Goal: Task Accomplishment & Management: Complete application form

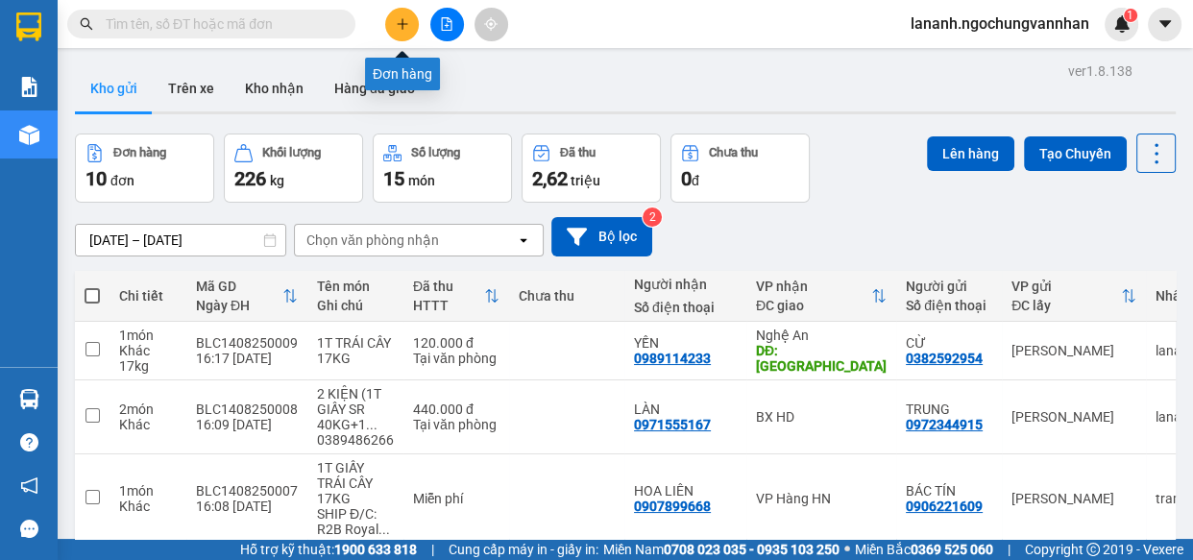
click at [406, 24] on button at bounding box center [402, 25] width 34 height 34
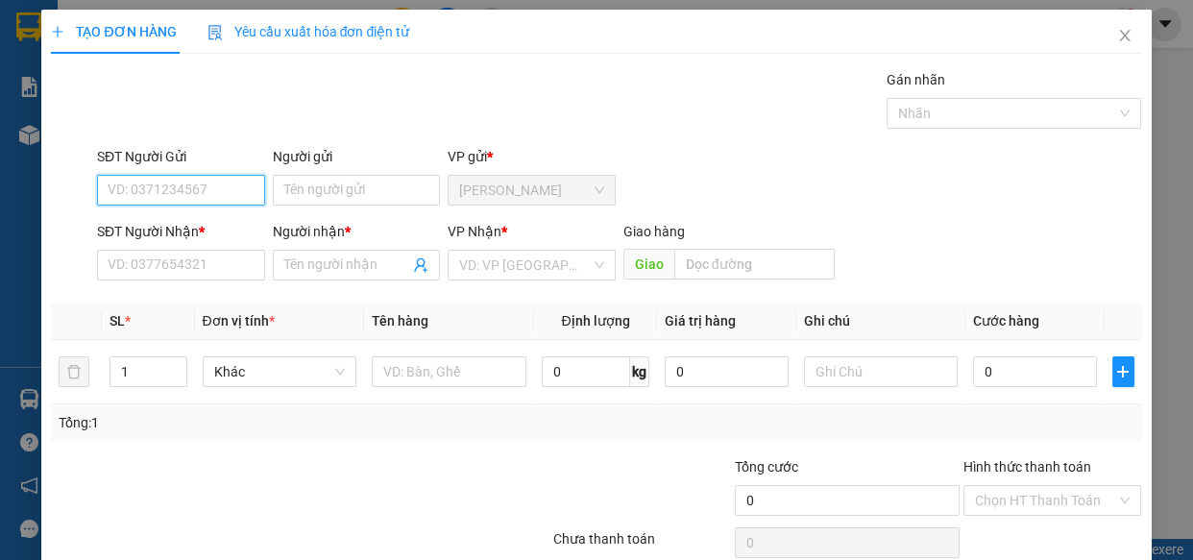
click at [155, 183] on input "SĐT Người Gửi" at bounding box center [181, 190] width 168 height 31
type input "0363443079"
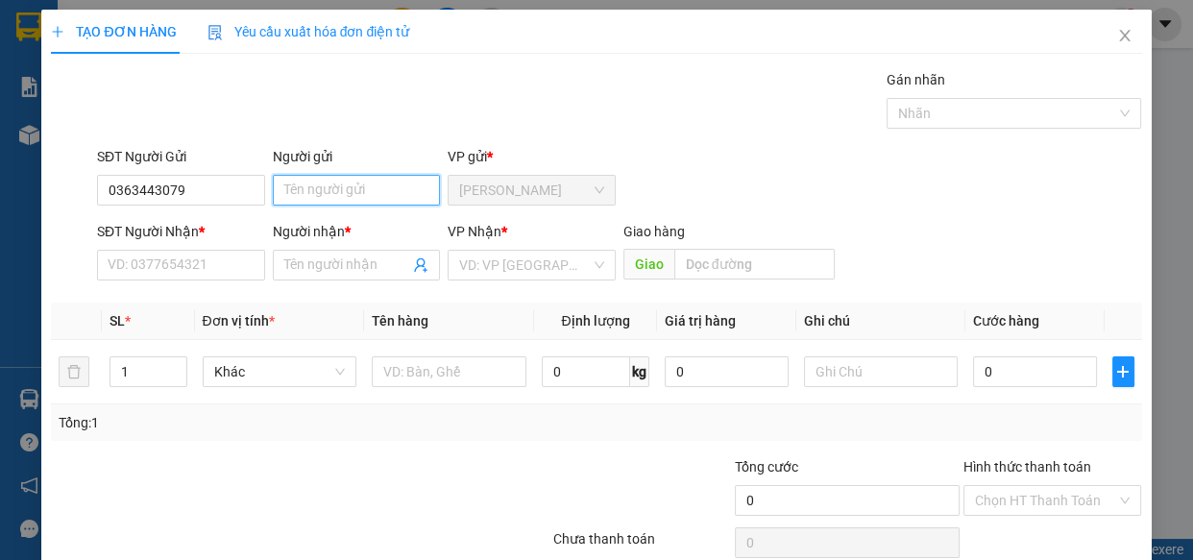
click at [323, 191] on input "Người gửi" at bounding box center [357, 190] width 168 height 31
type input "DUNG"
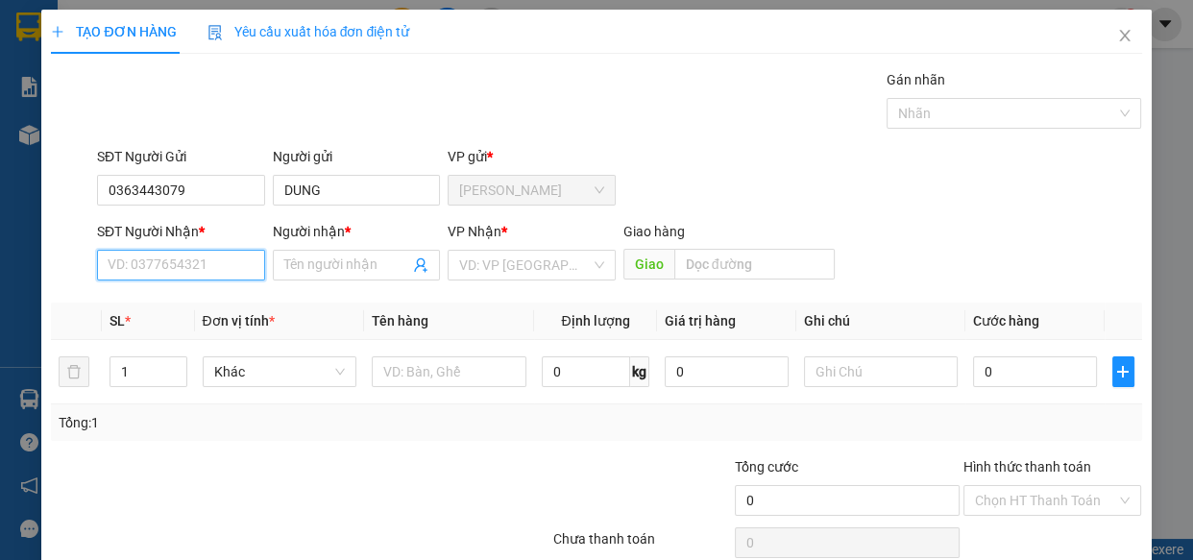
click at [186, 261] on input "SĐT Người Nhận *" at bounding box center [181, 265] width 168 height 31
type input "0353812259"
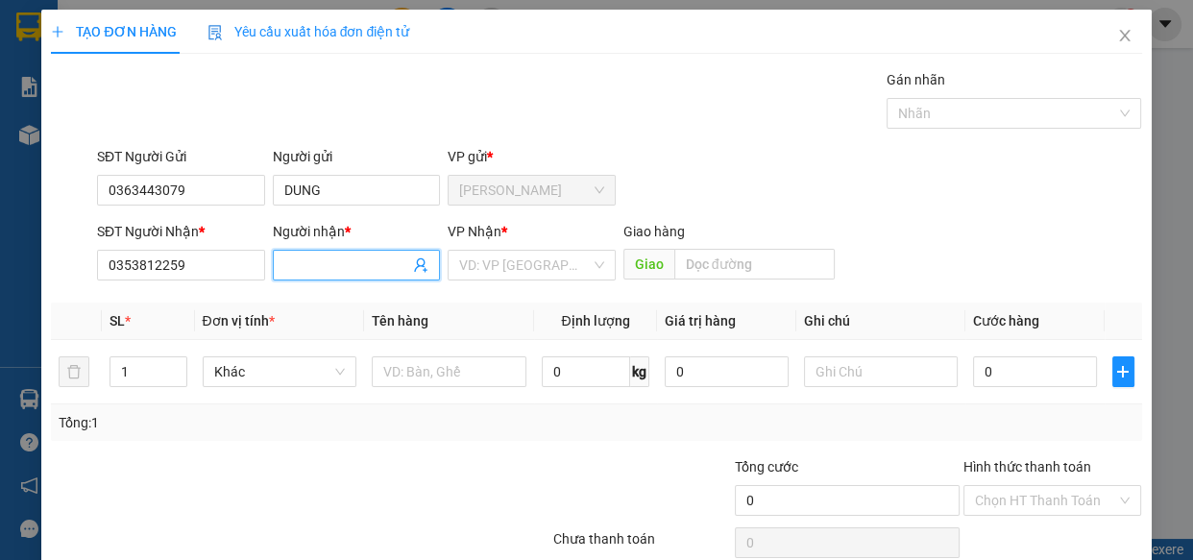
click at [308, 250] on span at bounding box center [357, 265] width 168 height 31
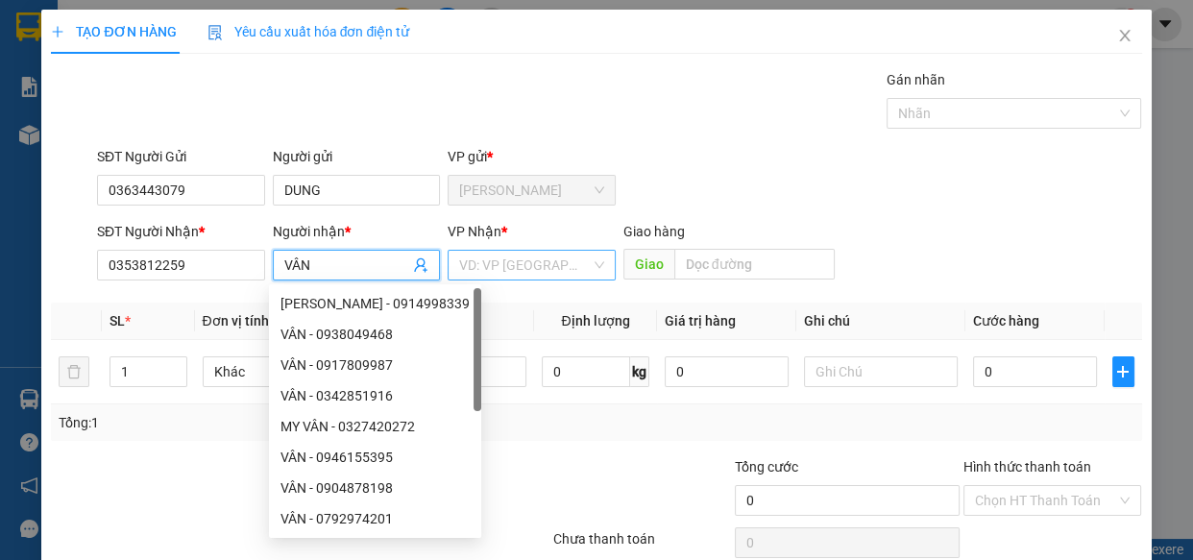
type input "VÂN"
click at [521, 259] on input "search" at bounding box center [525, 265] width 132 height 29
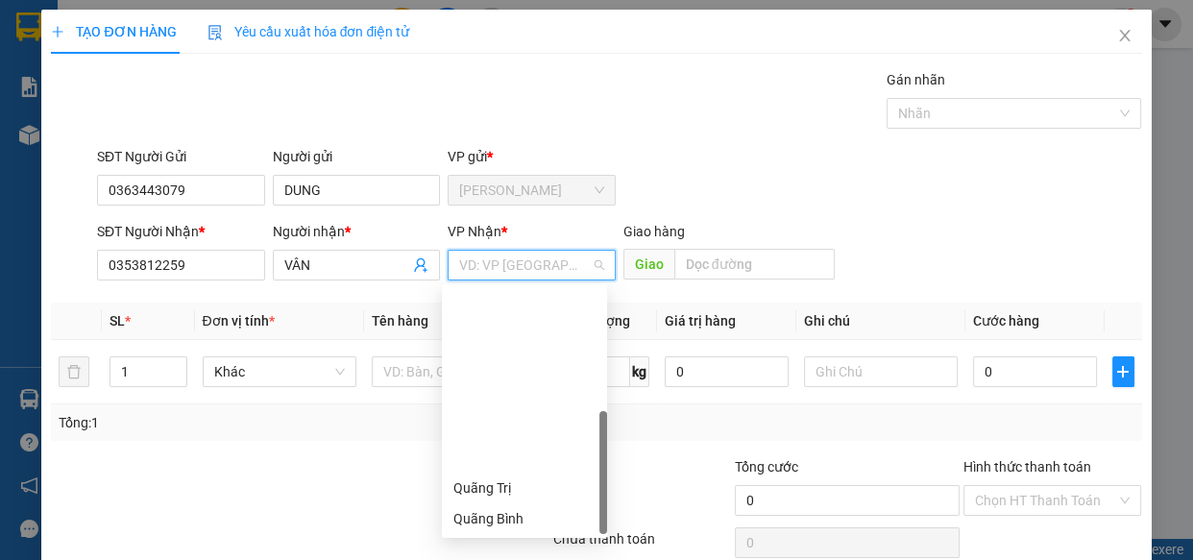
scroll to position [214, 0]
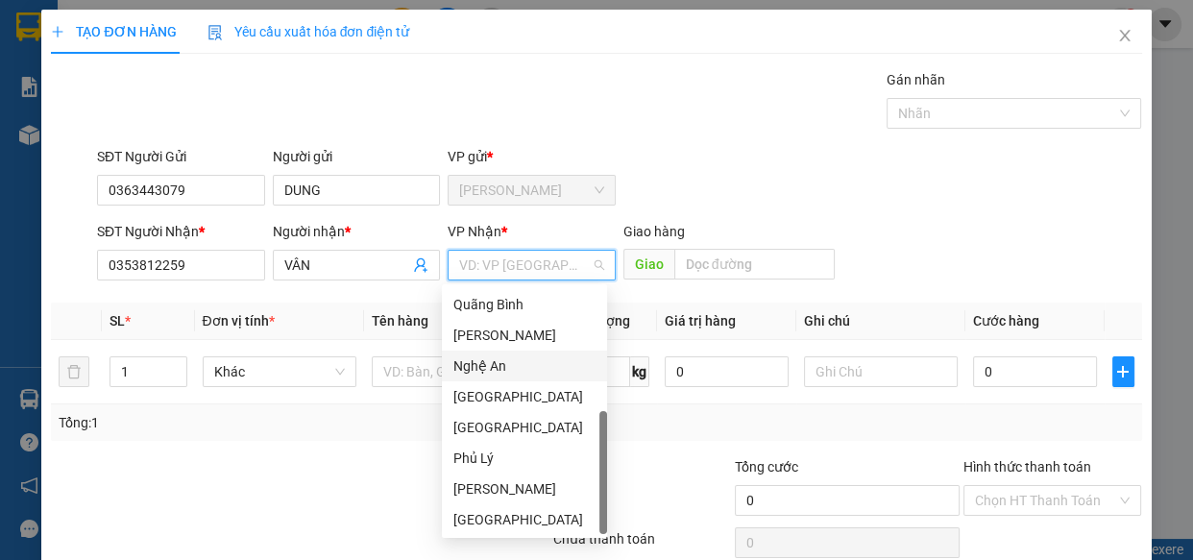
click at [486, 360] on div "Nghệ An" at bounding box center [524, 365] width 142 height 21
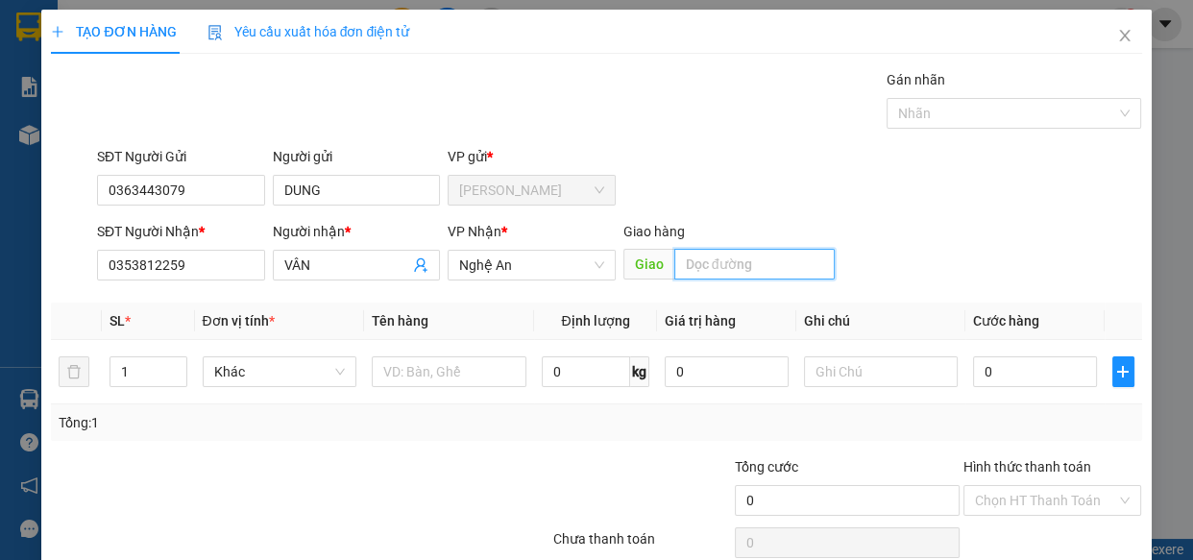
click at [768, 276] on input "text" at bounding box center [754, 264] width 160 height 31
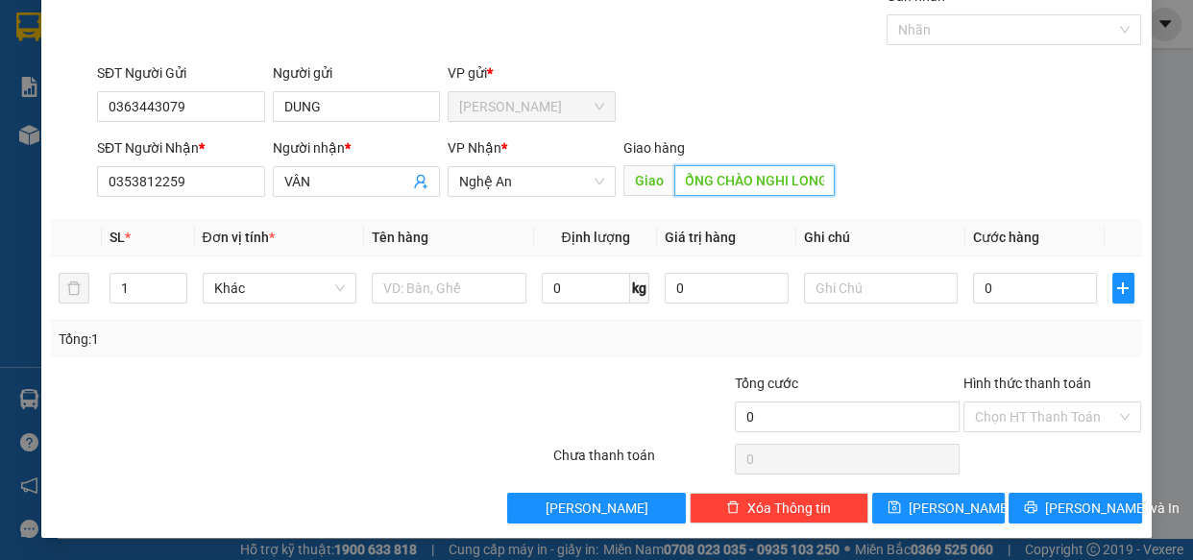
scroll to position [0, 19]
type input "CỔNG CHÀO NGHI LONG"
click at [372, 450] on div at bounding box center [299, 459] width 501 height 38
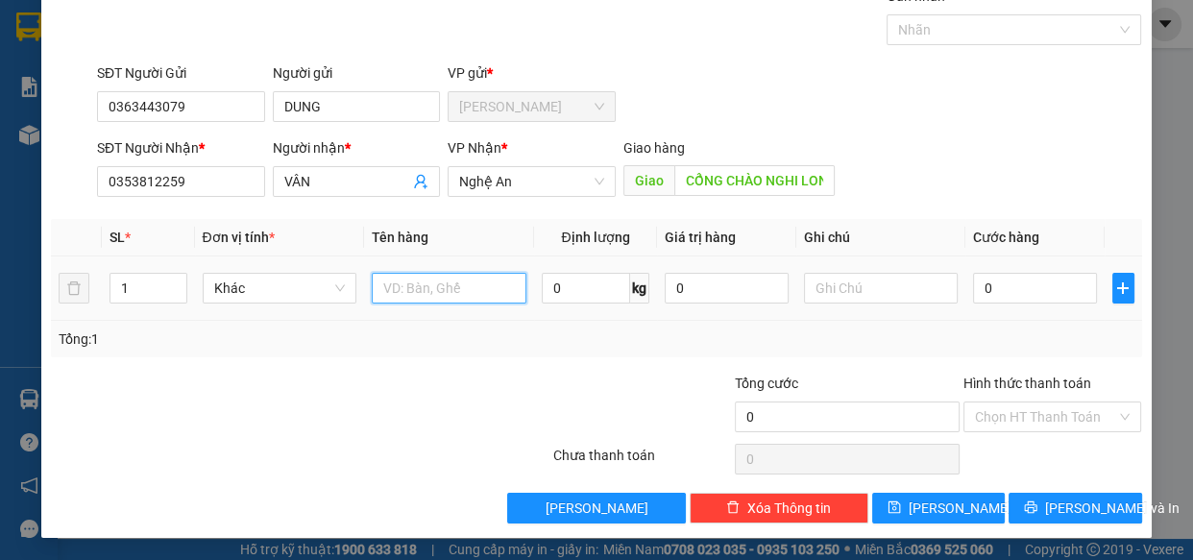
click at [446, 289] on input "text" at bounding box center [449, 288] width 155 height 31
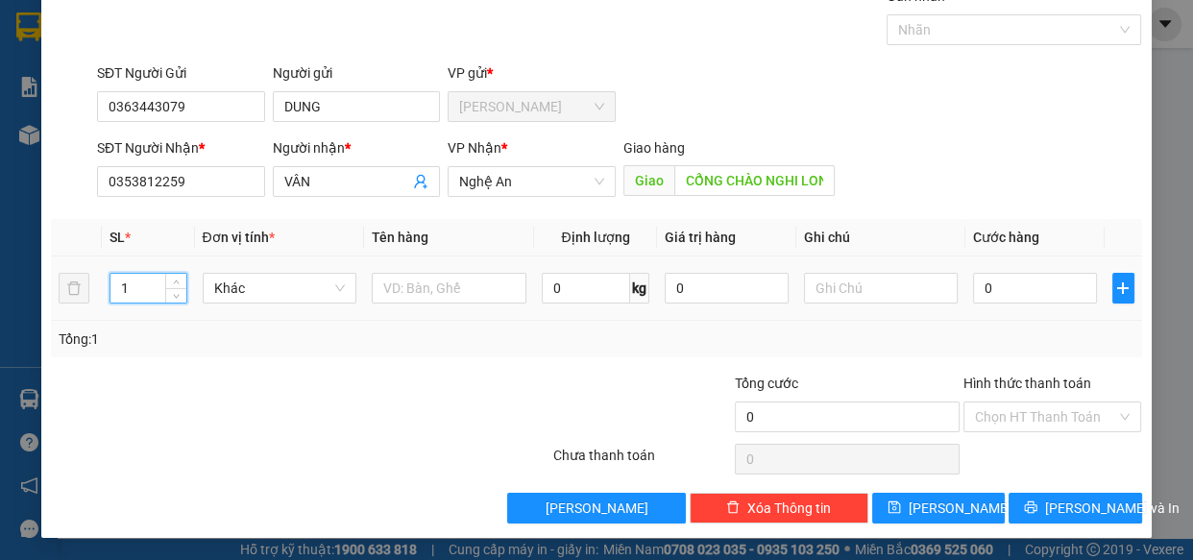
drag, startPoint x: 142, startPoint y: 281, endPoint x: 34, endPoint y: 282, distance: 108.5
click at [34, 282] on div "TẠO ĐƠN HÀNG Yêu cầu xuất hóa đơn điện tử Transit Pickup Surcharge Ids Transit …" at bounding box center [596, 280] width 1193 height 560
type input "2"
drag, startPoint x: 414, startPoint y: 284, endPoint x: 403, endPoint y: 280, distance: 11.2
click at [413, 284] on input "text" at bounding box center [449, 288] width 155 height 31
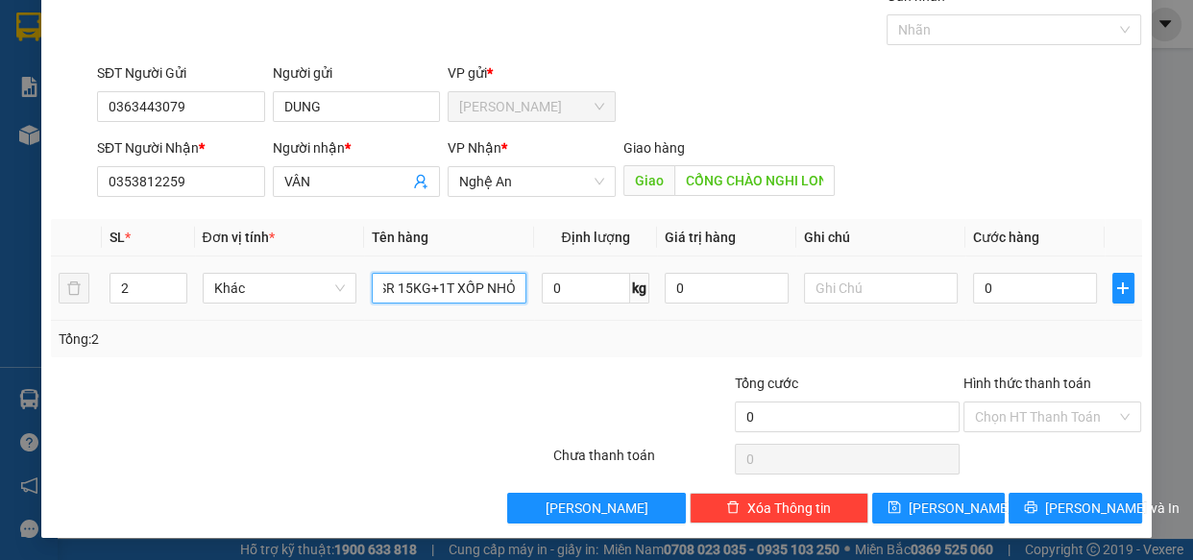
scroll to position [0, 108]
type input "2 KIỆN (1T GIẤY SR 15KG+1T XỐP NHỎ)"
drag, startPoint x: 1069, startPoint y: 313, endPoint x: 1035, endPoint y: 297, distance: 37.4
click at [1068, 313] on td "0" at bounding box center [1034, 288] width 139 height 64
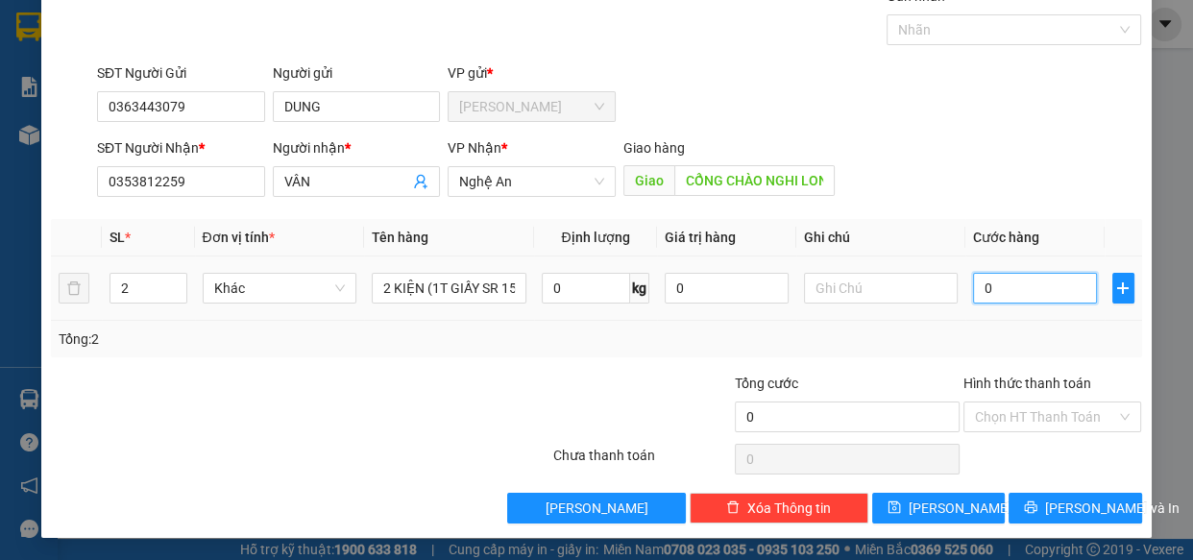
click at [1035, 297] on input "0" at bounding box center [1035, 288] width 124 height 31
type input "2"
type input "24"
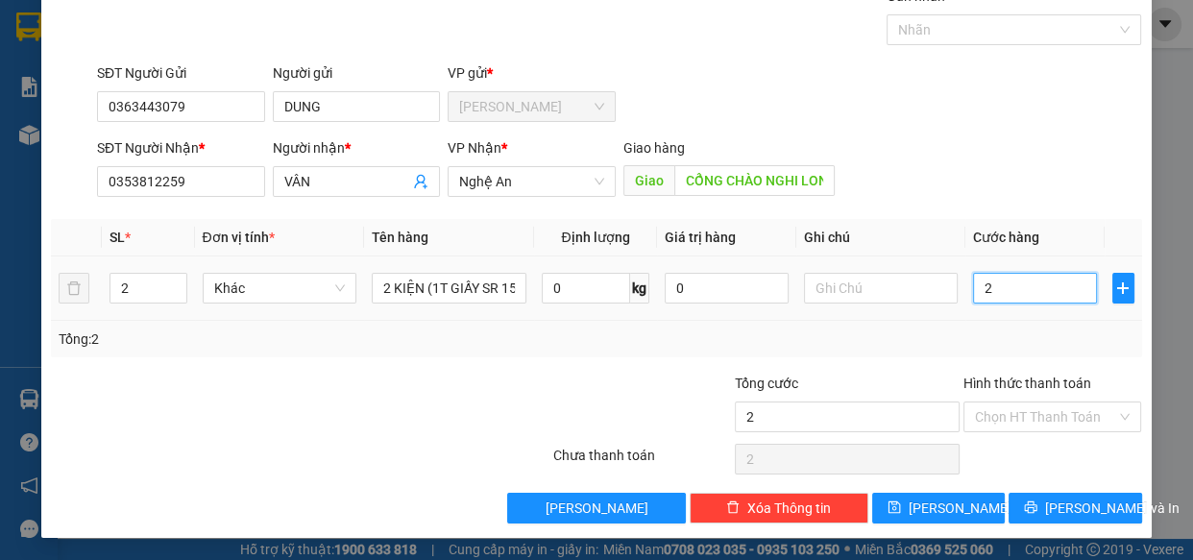
type input "24"
type input "240"
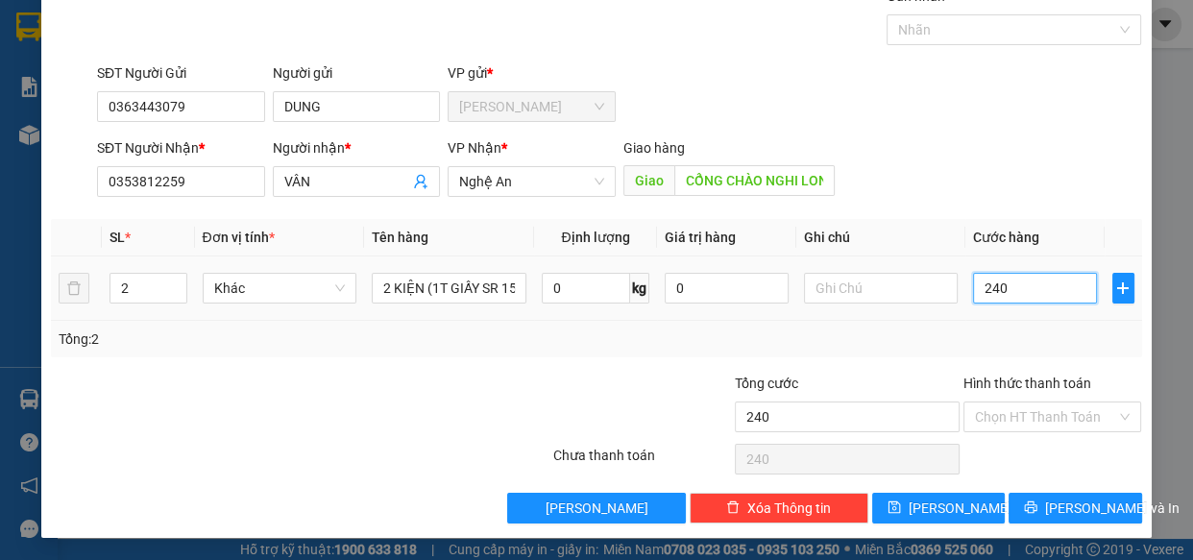
type input "2.400"
type input "24.000"
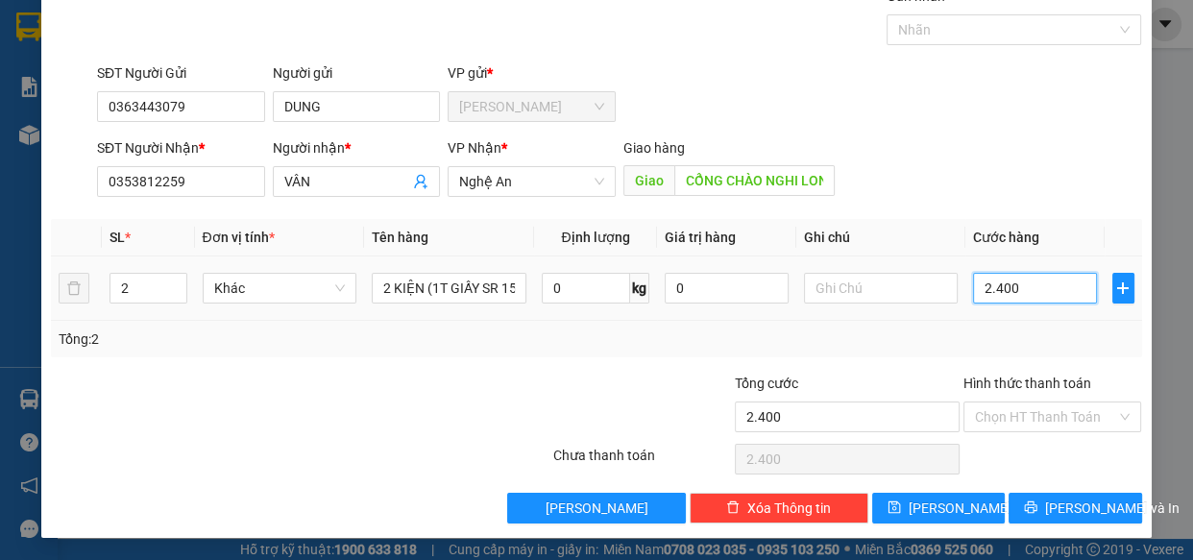
type input "24.000"
type input "240.000"
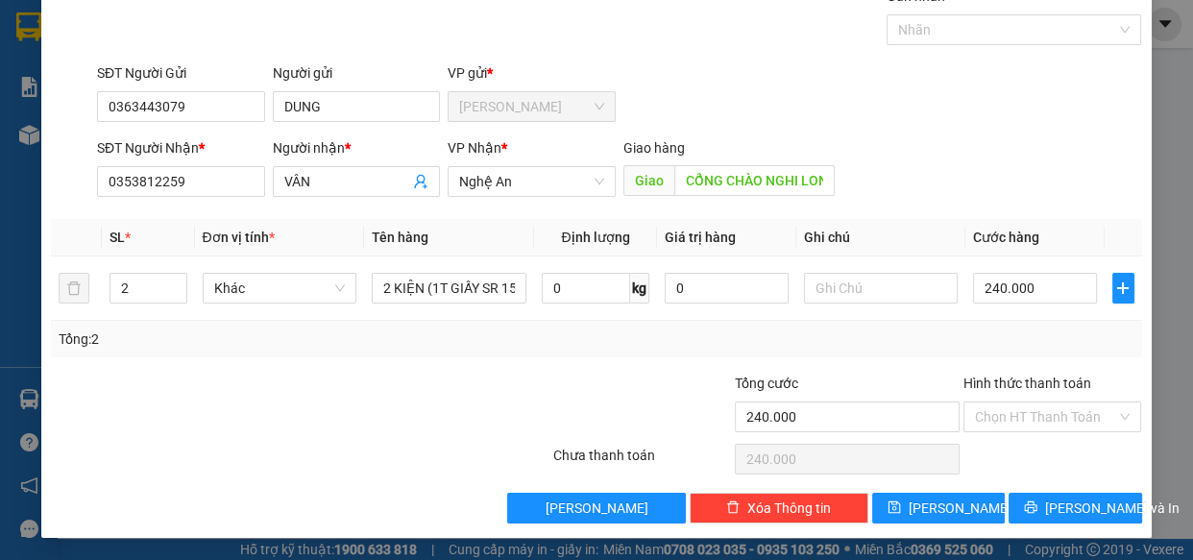
drag, startPoint x: 606, startPoint y: 341, endPoint x: 636, endPoint y: 351, distance: 31.3
click at [610, 346] on div "Tổng: 2" at bounding box center [596, 338] width 1075 height 21
click at [1082, 423] on input "Hình thức thanh toán" at bounding box center [1046, 416] width 142 height 29
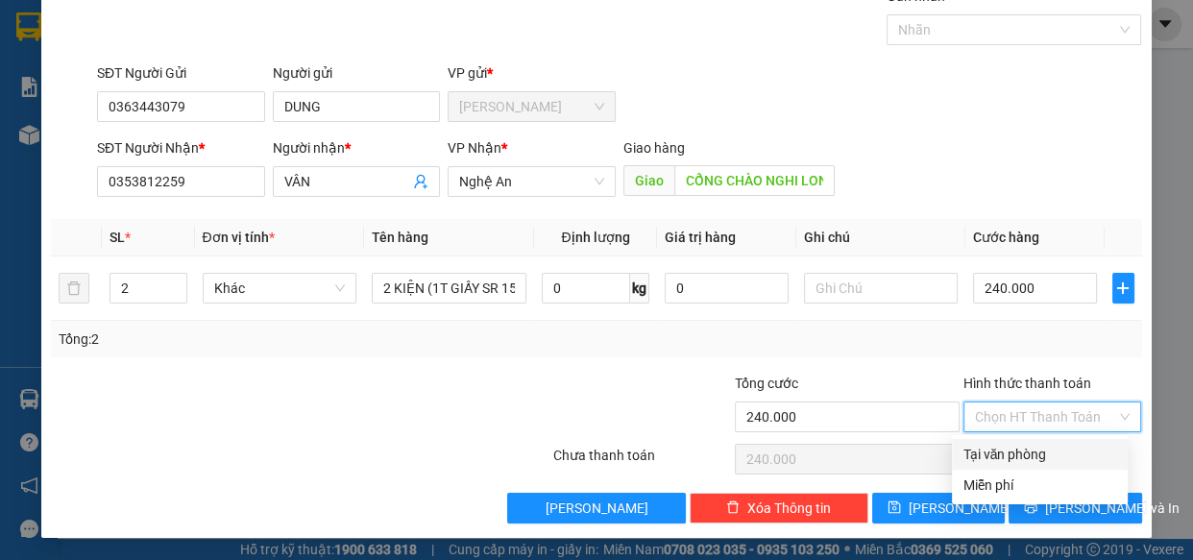
click at [1006, 457] on div "Tại văn phòng" at bounding box center [1039, 454] width 153 height 21
type input "0"
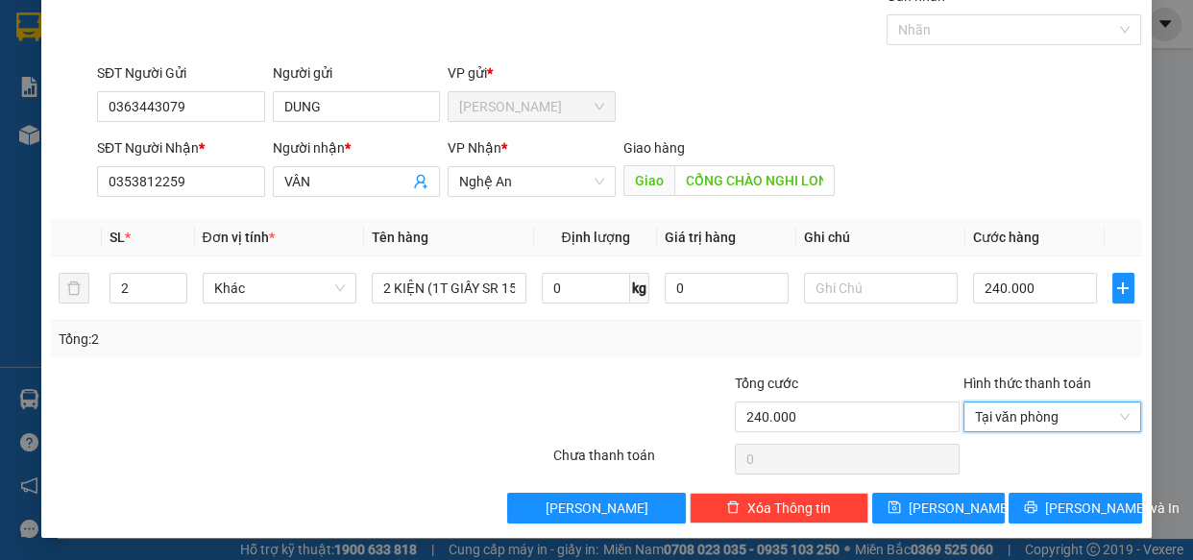
click at [551, 384] on div at bounding box center [642, 406] width 182 height 67
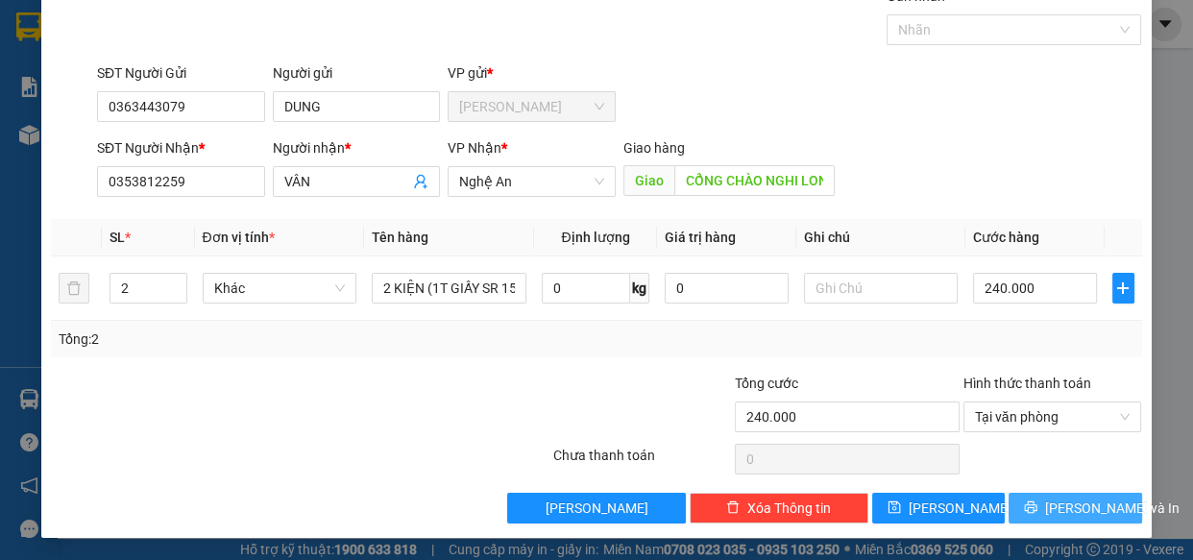
click at [1094, 507] on span "[PERSON_NAME] và In" at bounding box center [1112, 507] width 134 height 21
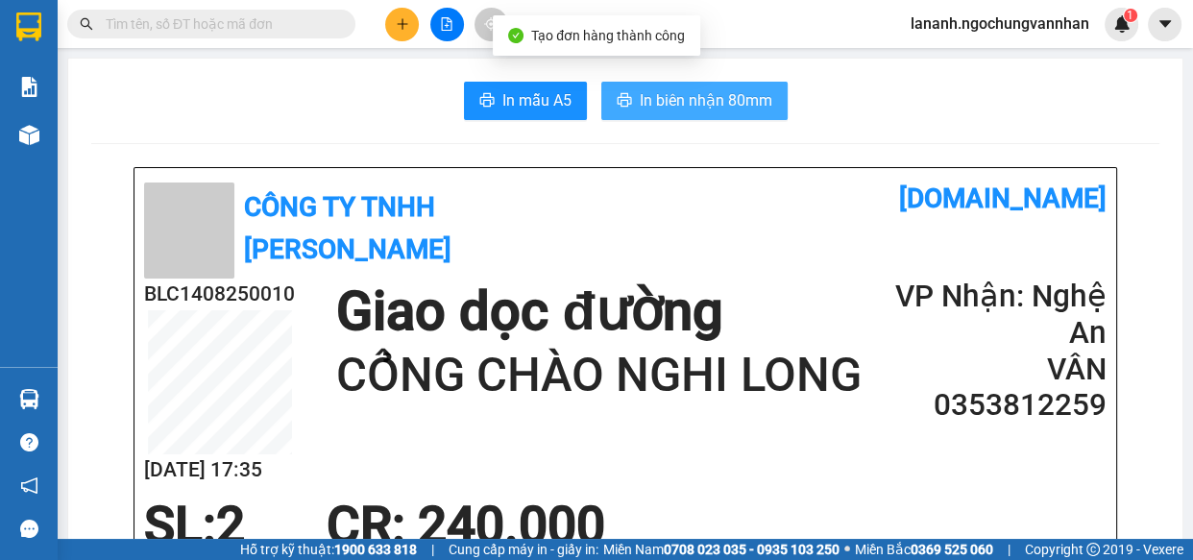
click at [634, 82] on button "In biên nhận 80mm" at bounding box center [694, 101] width 186 height 38
click at [641, 91] on span "In biên nhận 80mm" at bounding box center [706, 100] width 133 height 24
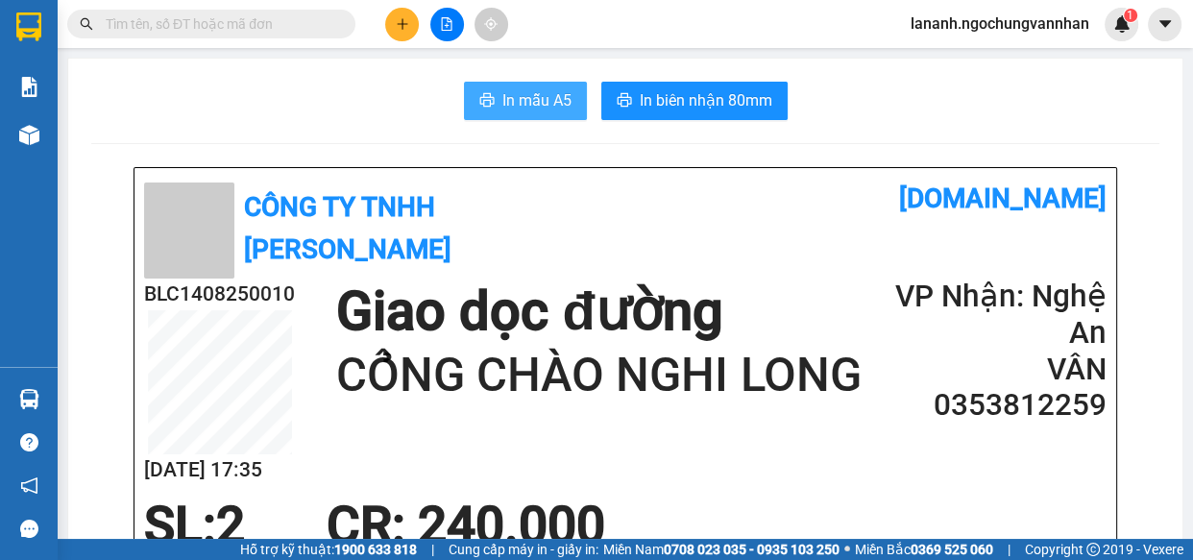
click at [521, 109] on span "In mẫu A5" at bounding box center [536, 100] width 69 height 24
click at [491, 112] on button "In mẫu A5" at bounding box center [525, 101] width 123 height 38
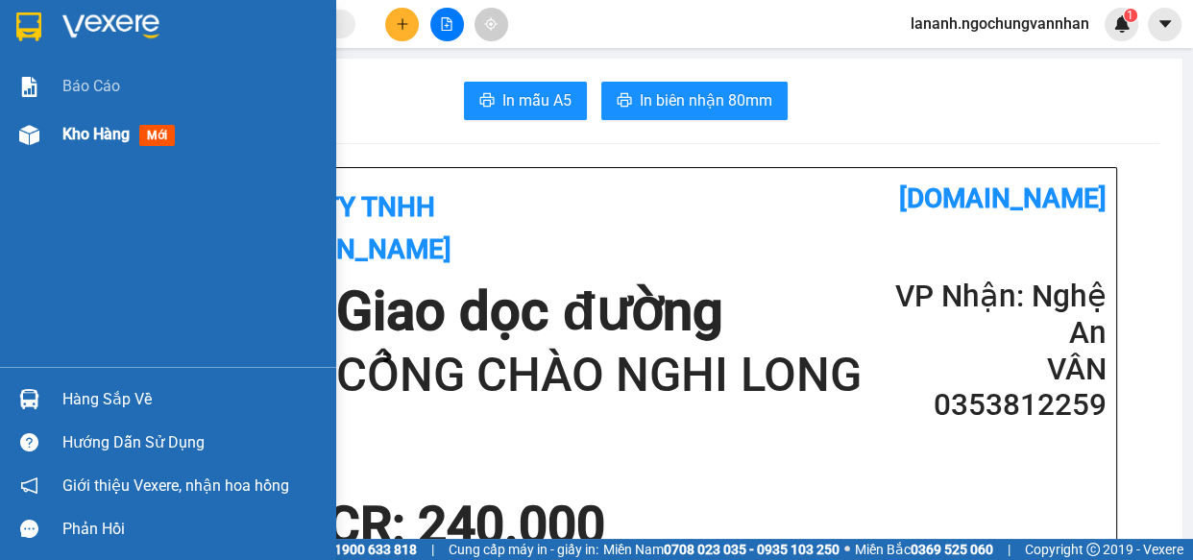
click at [82, 151] on div "Kho hàng mới" at bounding box center [191, 134] width 259 height 48
